Goal: Task Accomplishment & Management: Use online tool/utility

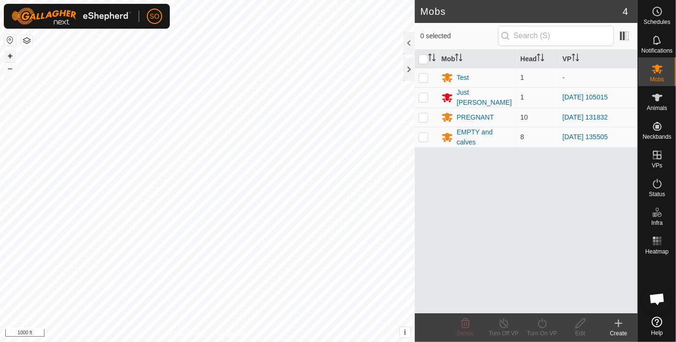
click at [8, 54] on button "+" at bounding box center [9, 55] width 11 height 11
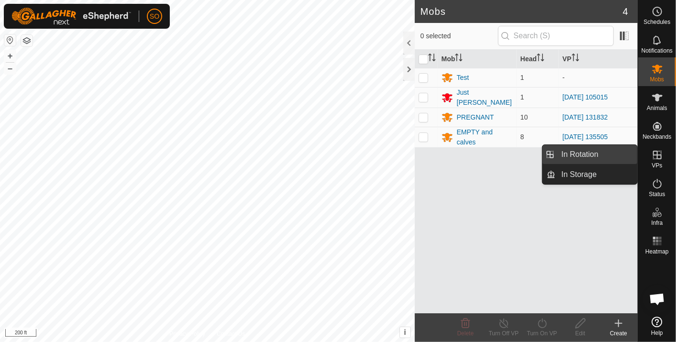
click at [589, 154] on link "In Rotation" at bounding box center [597, 154] width 82 height 19
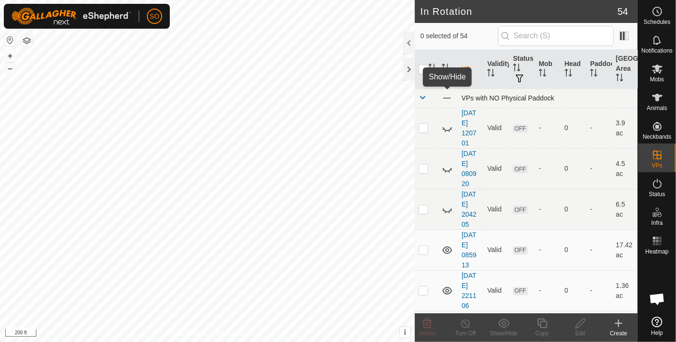
click at [448, 96] on span at bounding box center [446, 98] width 11 height 11
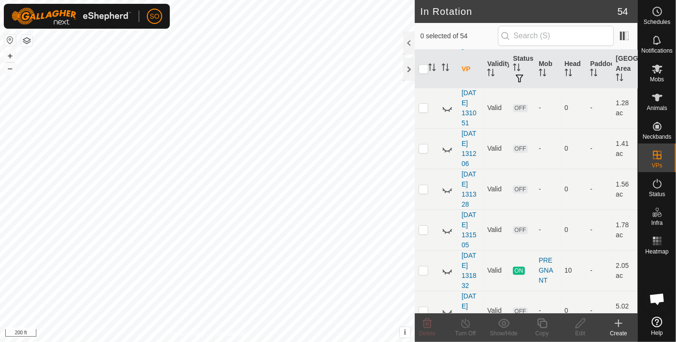
scroll to position [753, 0]
click at [446, 264] on icon at bounding box center [446, 268] width 11 height 11
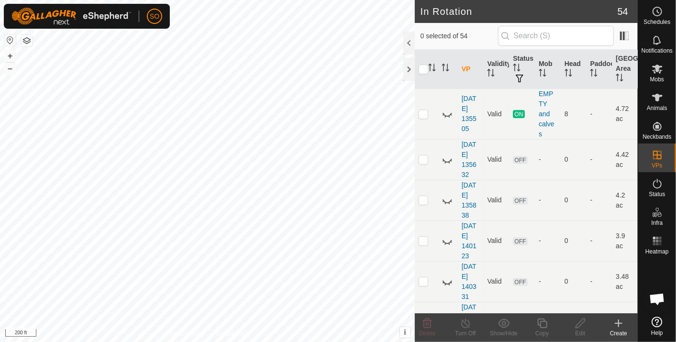
scroll to position [1810, 0]
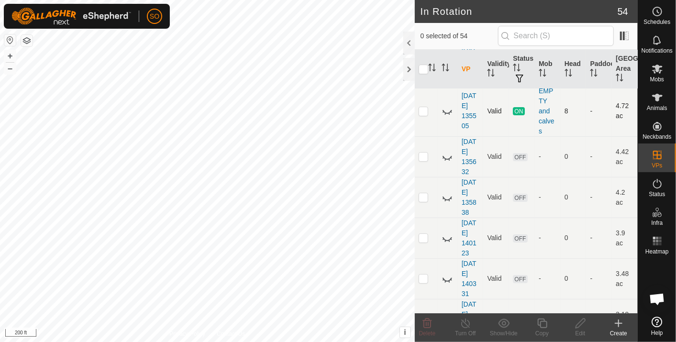
click at [447, 106] on icon at bounding box center [446, 110] width 11 height 11
drag, startPoint x: 532, startPoint y: 190, endPoint x: 512, endPoint y: 82, distance: 109.9
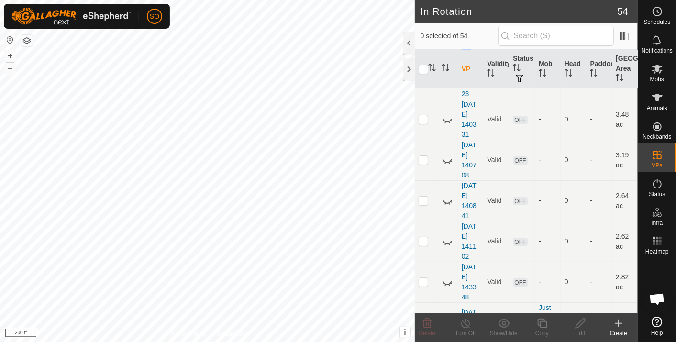
scroll to position [1993, 0]
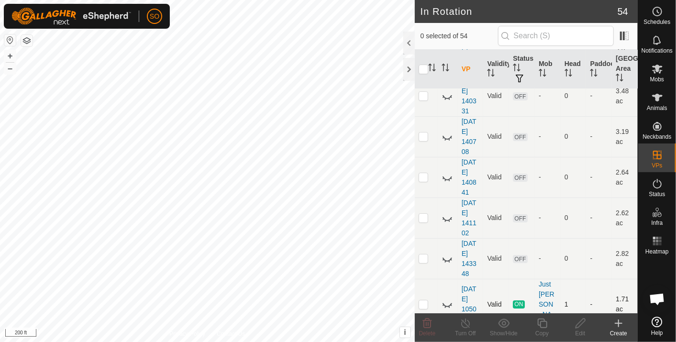
click at [447, 298] on icon at bounding box center [446, 303] width 11 height 11
click at [8, 53] on button "+" at bounding box center [9, 55] width 11 height 11
click at [658, 99] on icon at bounding box center [657, 98] width 11 height 8
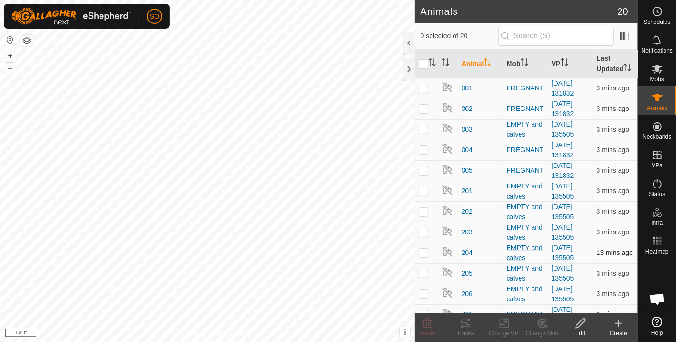
scroll to position [172, 0]
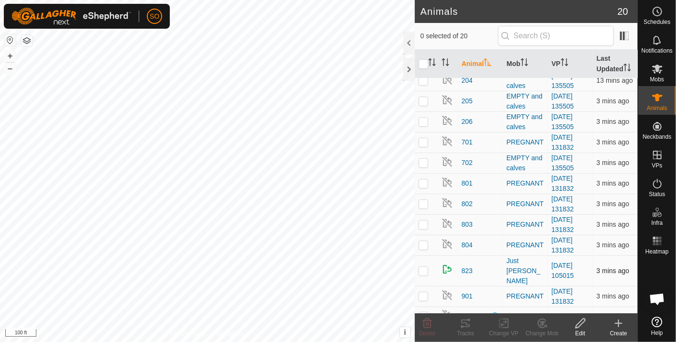
click at [422, 267] on p-checkbox at bounding box center [423, 271] width 10 height 8
checkbox input "true"
click at [461, 320] on icon at bounding box center [465, 323] width 9 height 8
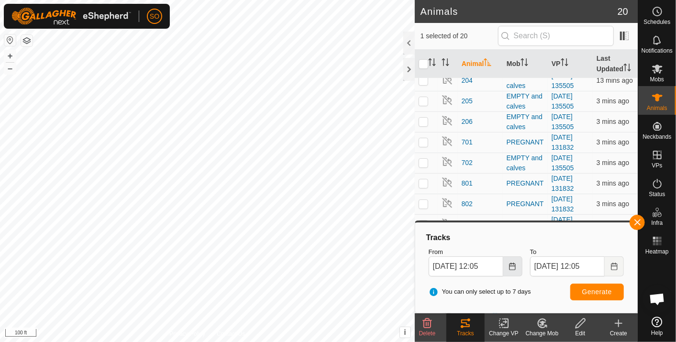
click at [514, 269] on icon "Choose Date" at bounding box center [512, 266] width 6 height 8
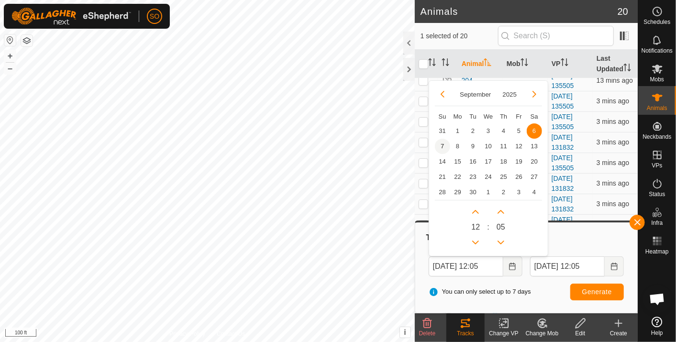
click at [444, 143] on span "7" at bounding box center [442, 146] width 15 height 15
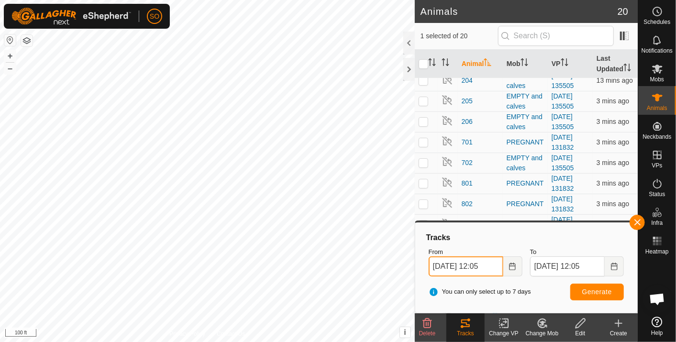
click at [484, 266] on input "[DATE] 12:05" at bounding box center [465, 266] width 75 height 20
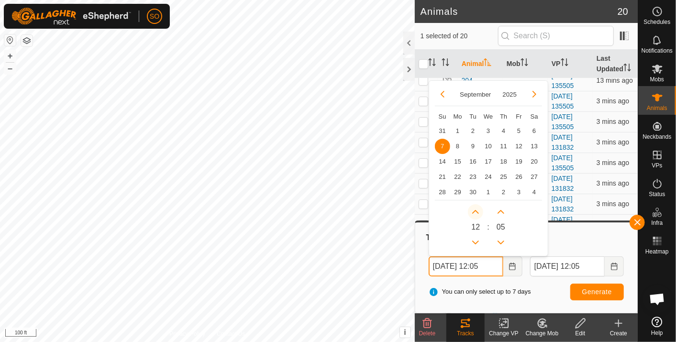
click at [477, 211] on button "Next Hour" at bounding box center [475, 211] width 15 height 15
type input "[DATE] 13:05"
click at [477, 209] on button "Next Hour" at bounding box center [475, 211] width 15 height 15
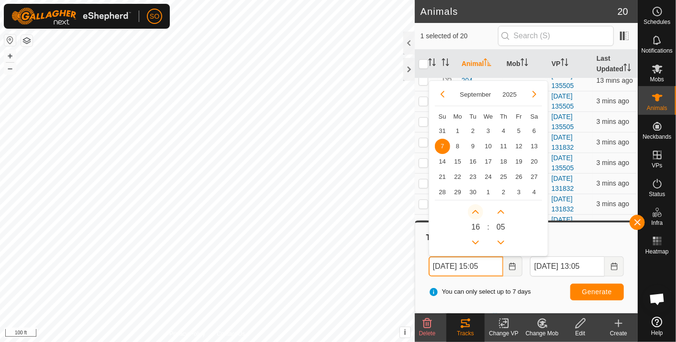
click at [477, 209] on button "Next Hour" at bounding box center [475, 211] width 15 height 15
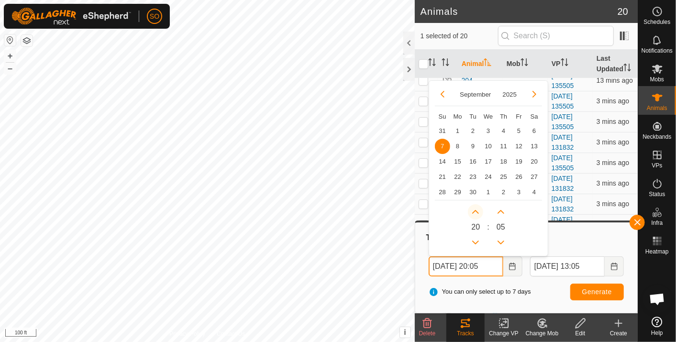
click at [477, 209] on icon "Next Hour" at bounding box center [475, 212] width 8 height 8
click at [477, 209] on button "Next Hour" at bounding box center [475, 211] width 15 height 15
click at [499, 240] on button "Previous Minute" at bounding box center [500, 242] width 15 height 15
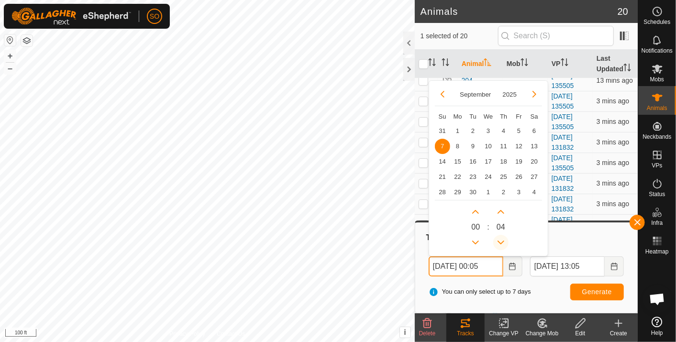
type input "[DATE] 00:04"
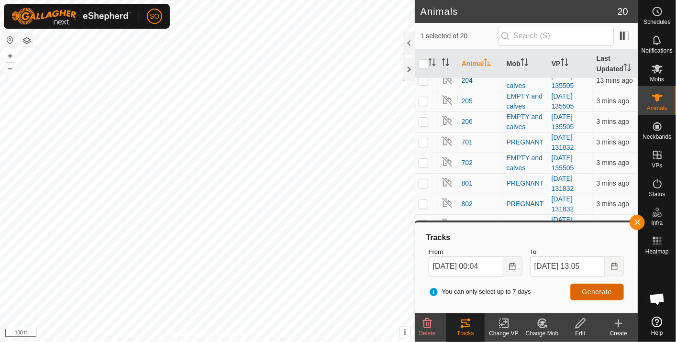
click at [595, 288] on span "Generate" at bounding box center [597, 292] width 30 height 8
